Goal: Transaction & Acquisition: Obtain resource

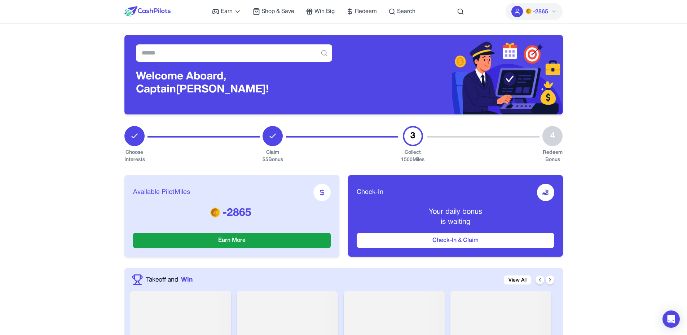
click at [553, 11] on icon at bounding box center [554, 11] width 3 height 1
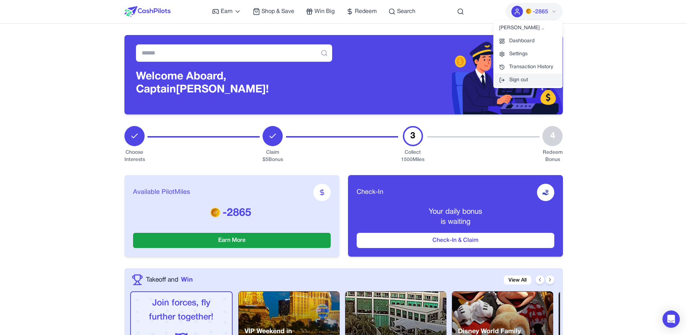
click at [525, 74] on button "Sign out" at bounding box center [528, 80] width 69 height 13
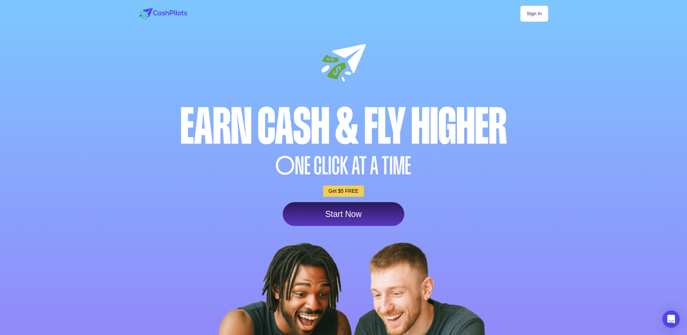
click at [538, 12] on link "Sign In" at bounding box center [534, 14] width 27 height 16
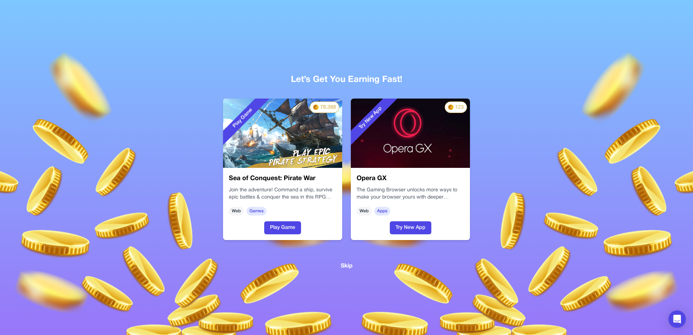
click at [415, 153] on div "Try New App" at bounding box center [389, 133] width 76 height 69
click at [419, 227] on button "Try New App" at bounding box center [410, 227] width 41 height 13
click at [276, 225] on button "Play Game" at bounding box center [282, 227] width 37 height 13
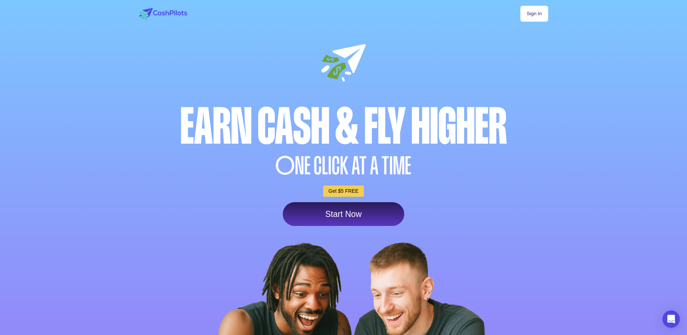
click at [541, 15] on link "Sign In" at bounding box center [534, 14] width 27 height 16
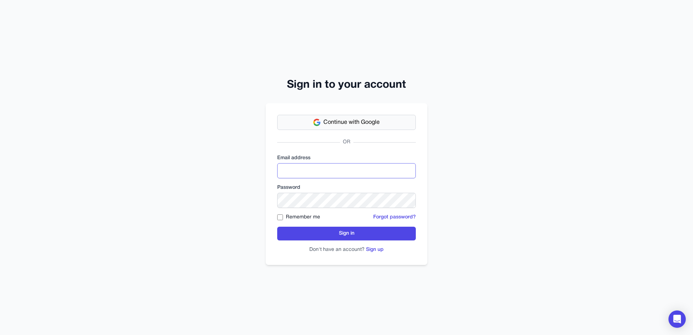
type input "**********"
click at [358, 121] on span "Continue with Google" at bounding box center [351, 122] width 56 height 9
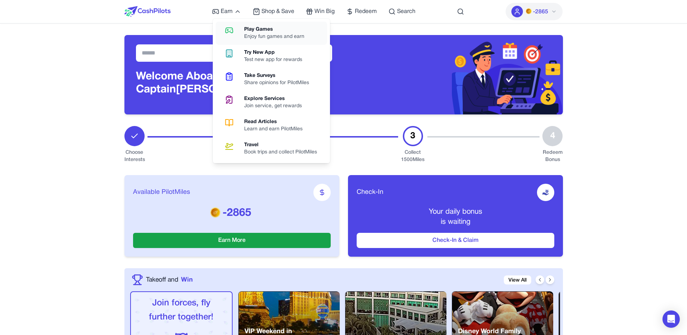
click at [235, 28] on icon at bounding box center [229, 30] width 18 height 9
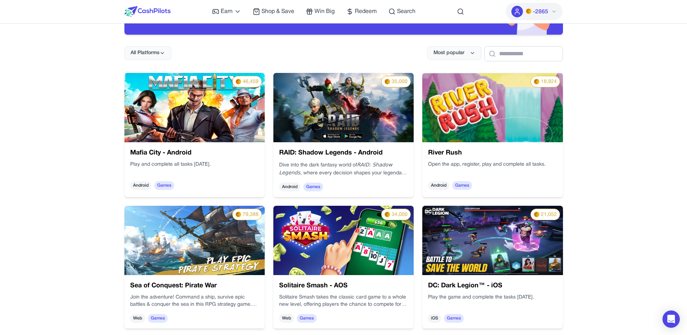
scroll to position [81, 0]
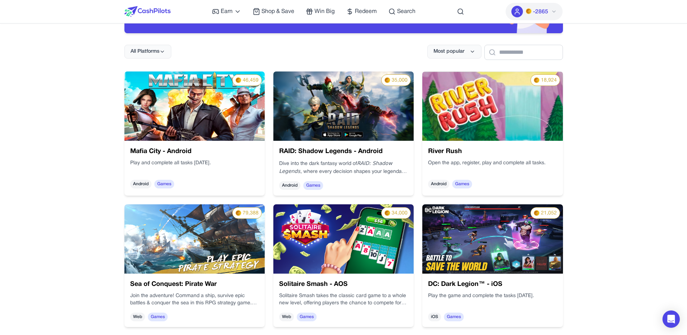
click at [208, 134] on img at bounding box center [194, 105] width 140 height 69
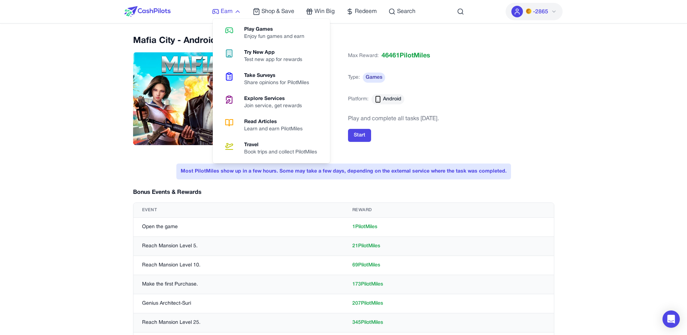
click at [234, 12] on icon at bounding box center [237, 11] width 7 height 7
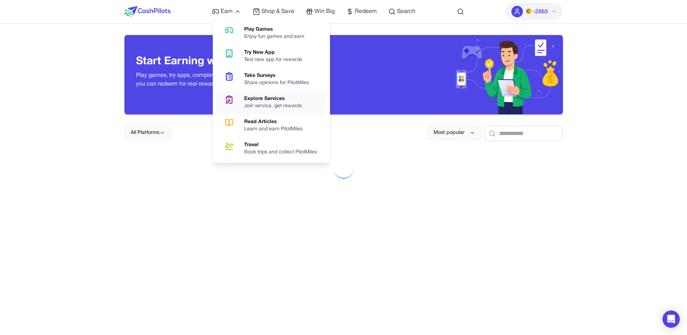
click at [271, 105] on div "Join service, get rewards" at bounding box center [276, 105] width 64 height 7
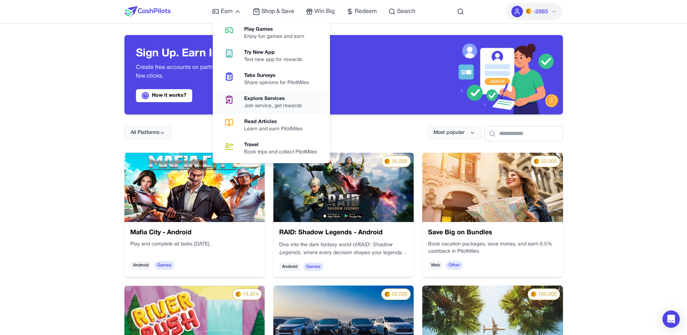
click at [261, 109] on div "Join service, get rewards" at bounding box center [276, 105] width 64 height 7
click at [234, 96] on icon at bounding box center [229, 99] width 18 height 9
click at [236, 45] on link "Try New App Test new app for rewards" at bounding box center [271, 56] width 111 height 23
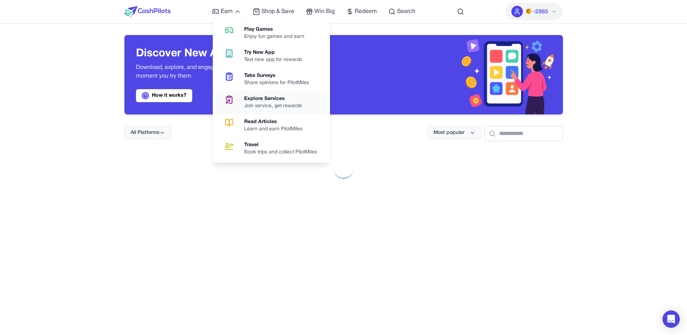
click at [240, 105] on link "Explore Services Join service, get rewards" at bounding box center [271, 102] width 111 height 23
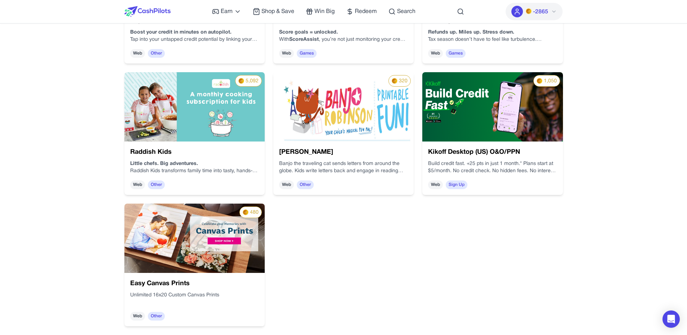
scroll to position [213, 0]
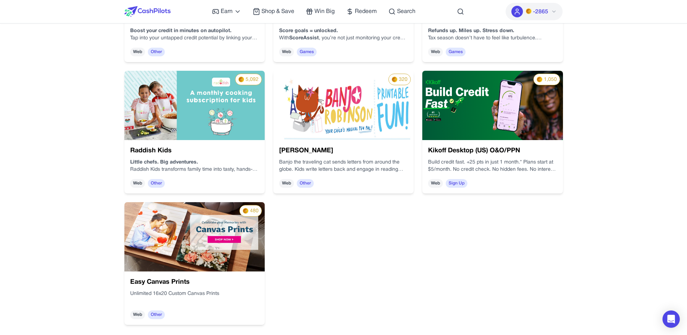
click at [214, 249] on img at bounding box center [176, 204] width 152 height 97
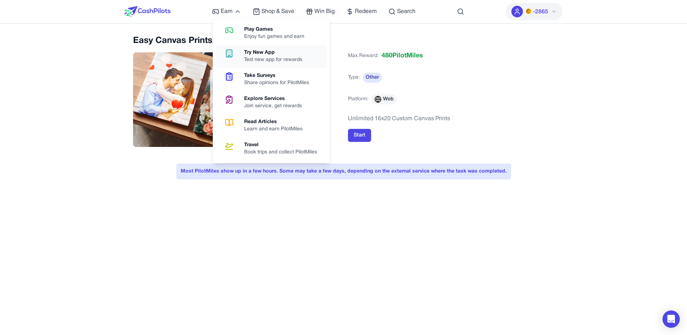
click at [266, 51] on div "Try New App" at bounding box center [276, 52] width 64 height 7
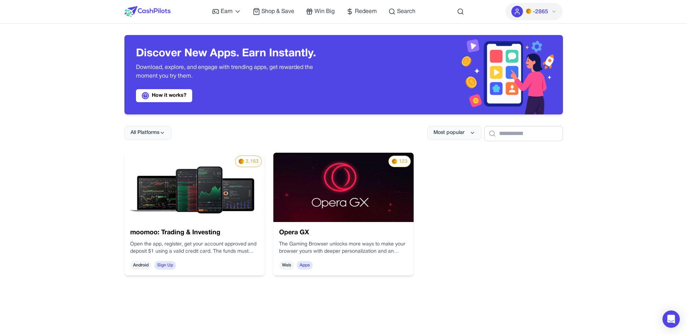
click at [333, 167] on img at bounding box center [344, 187] width 140 height 69
